Goal: Transaction & Acquisition: Book appointment/travel/reservation

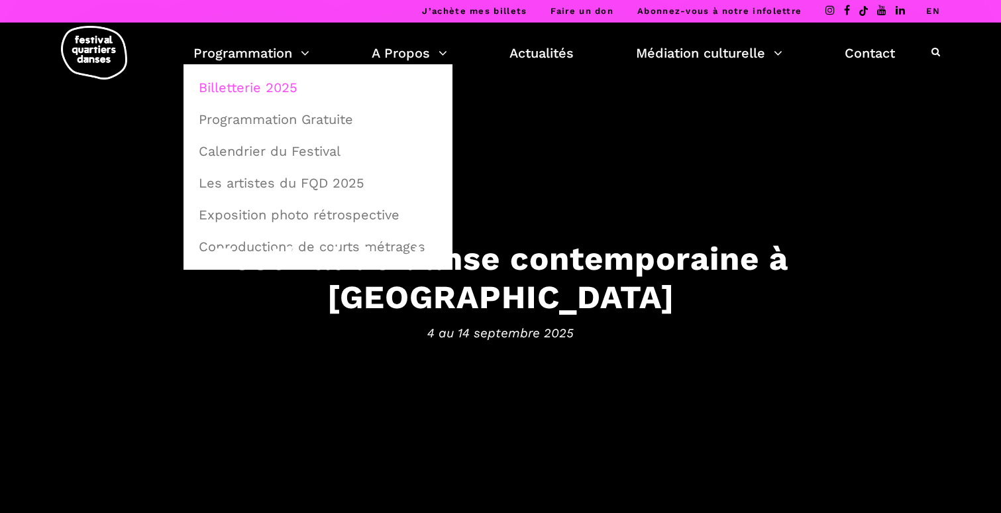
click at [274, 93] on link "Billetterie 2025" at bounding box center [318, 87] width 254 height 30
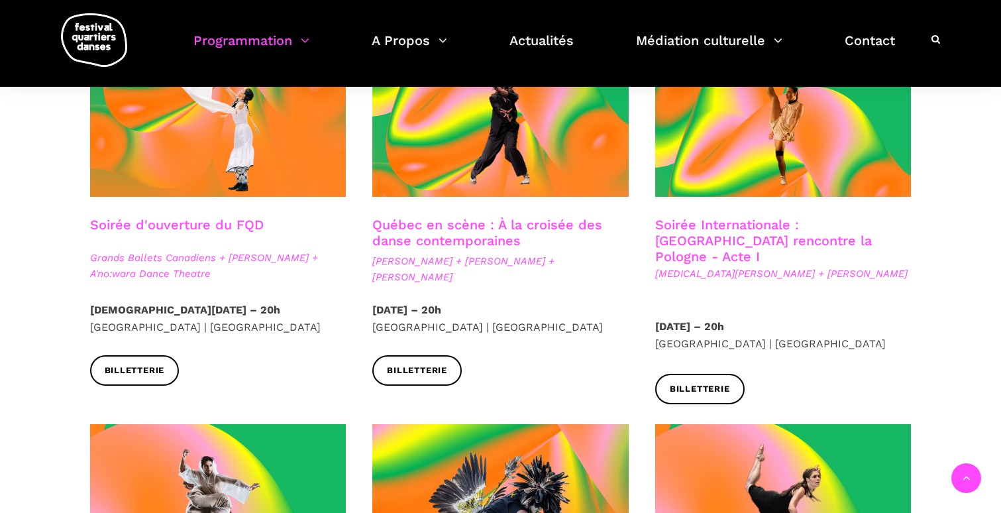
scroll to position [387, 0]
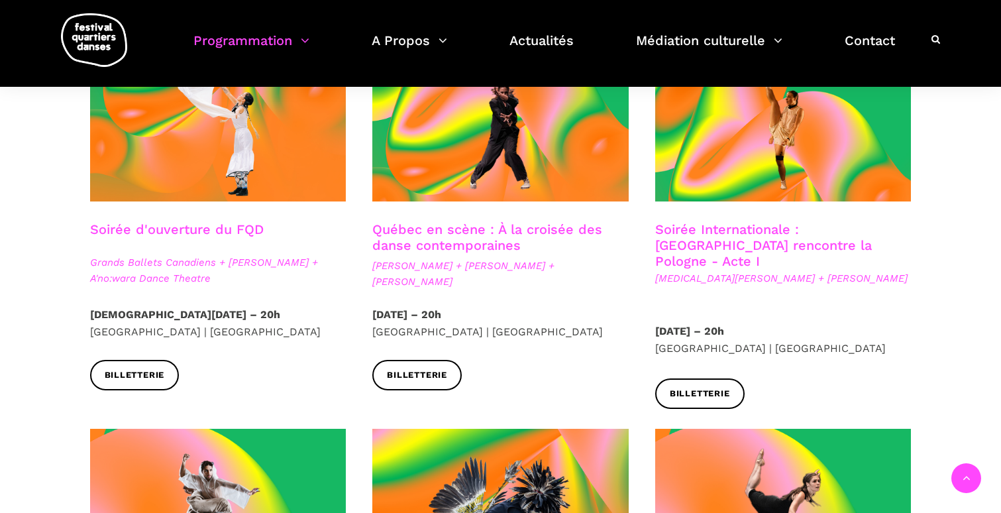
click at [226, 224] on link "Soirée d'ouverture du FQD" at bounding box center [176, 229] width 173 height 16
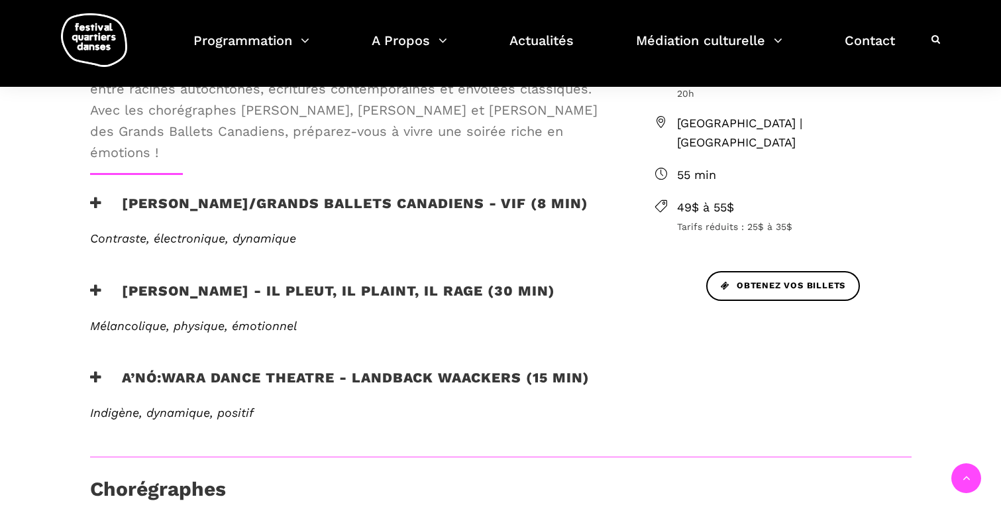
scroll to position [481, 0]
